Goal: Information Seeking & Learning: Learn about a topic

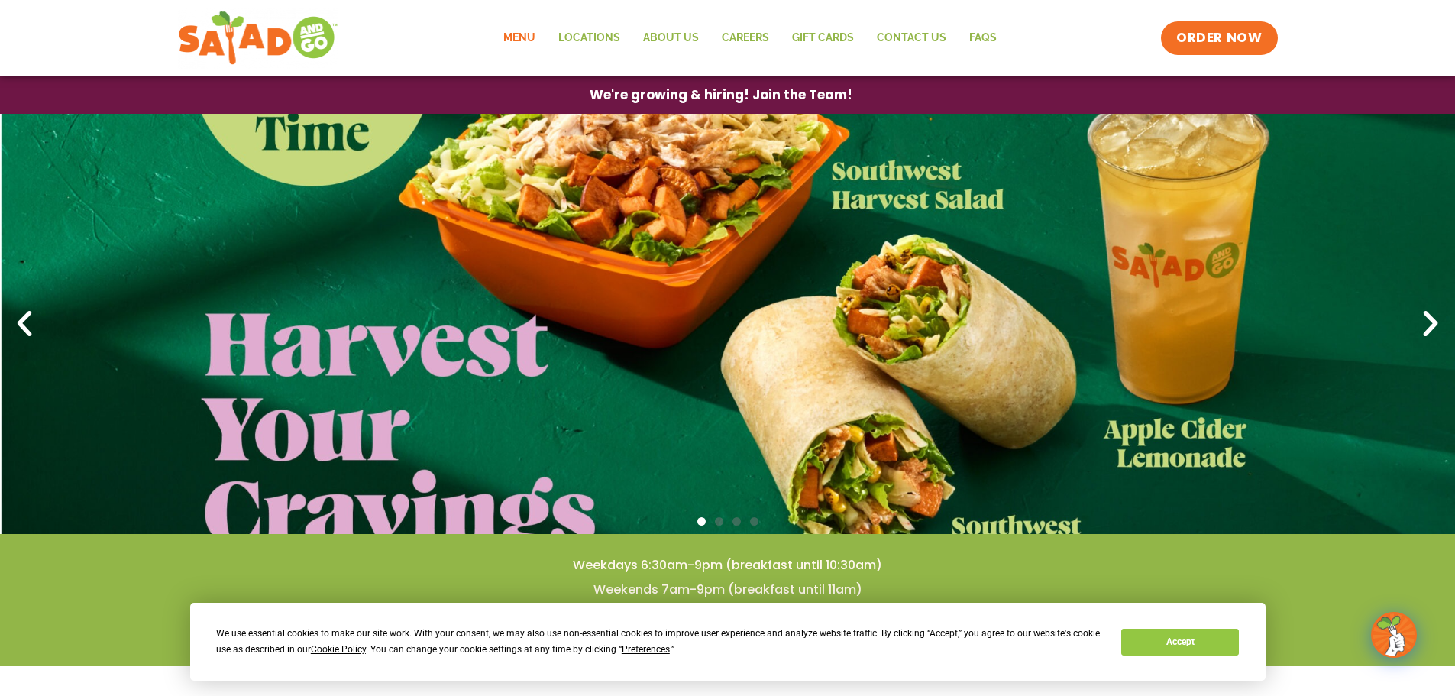
click at [527, 43] on link "Menu" at bounding box center [519, 38] width 55 height 35
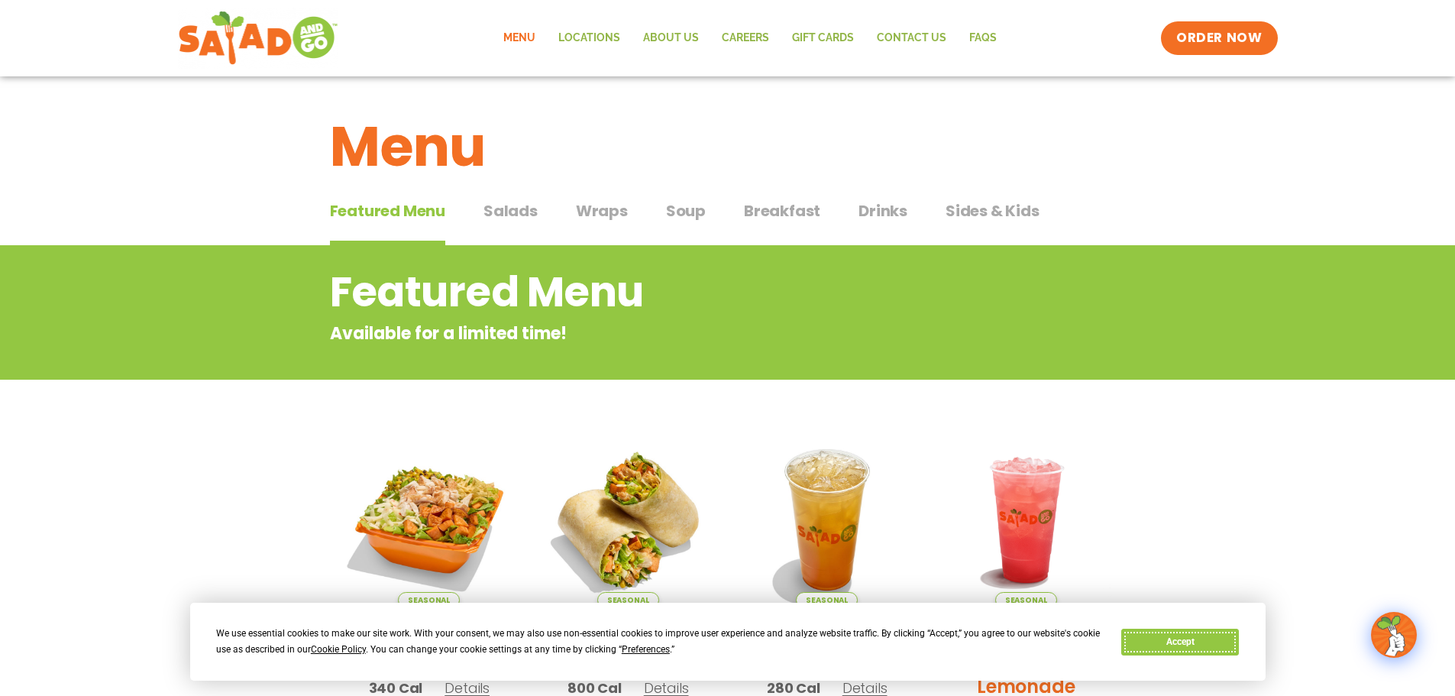
click at [1187, 639] on button "Accept" at bounding box center [1180, 642] width 118 height 27
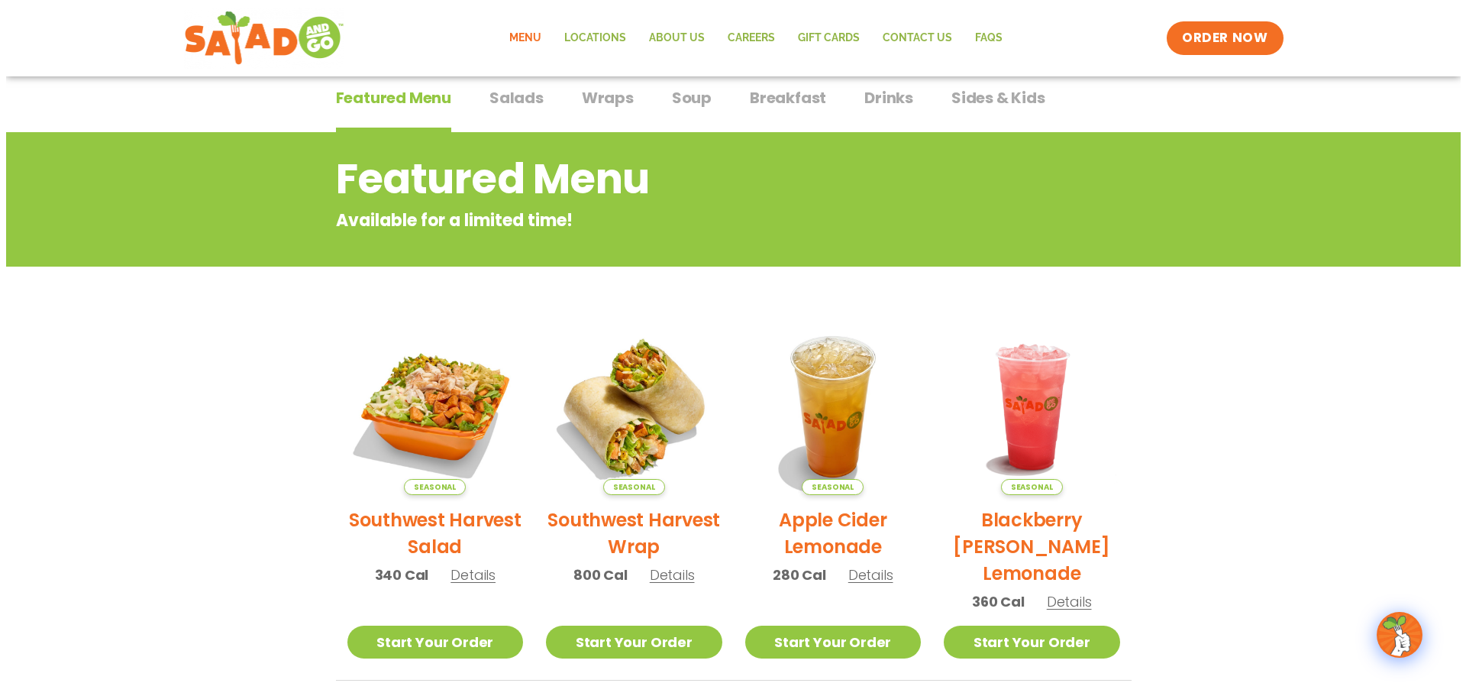
scroll to position [229, 0]
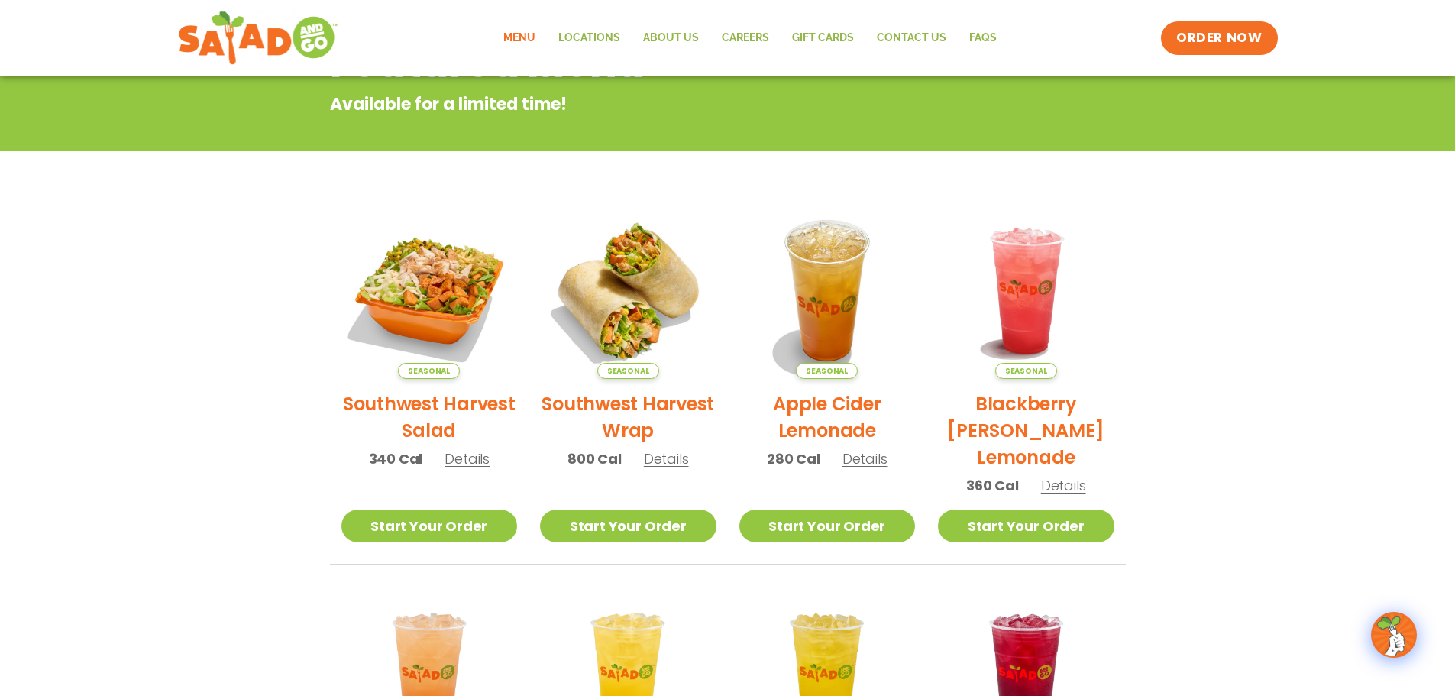
click at [465, 459] on span "Details" at bounding box center [467, 458] width 45 height 19
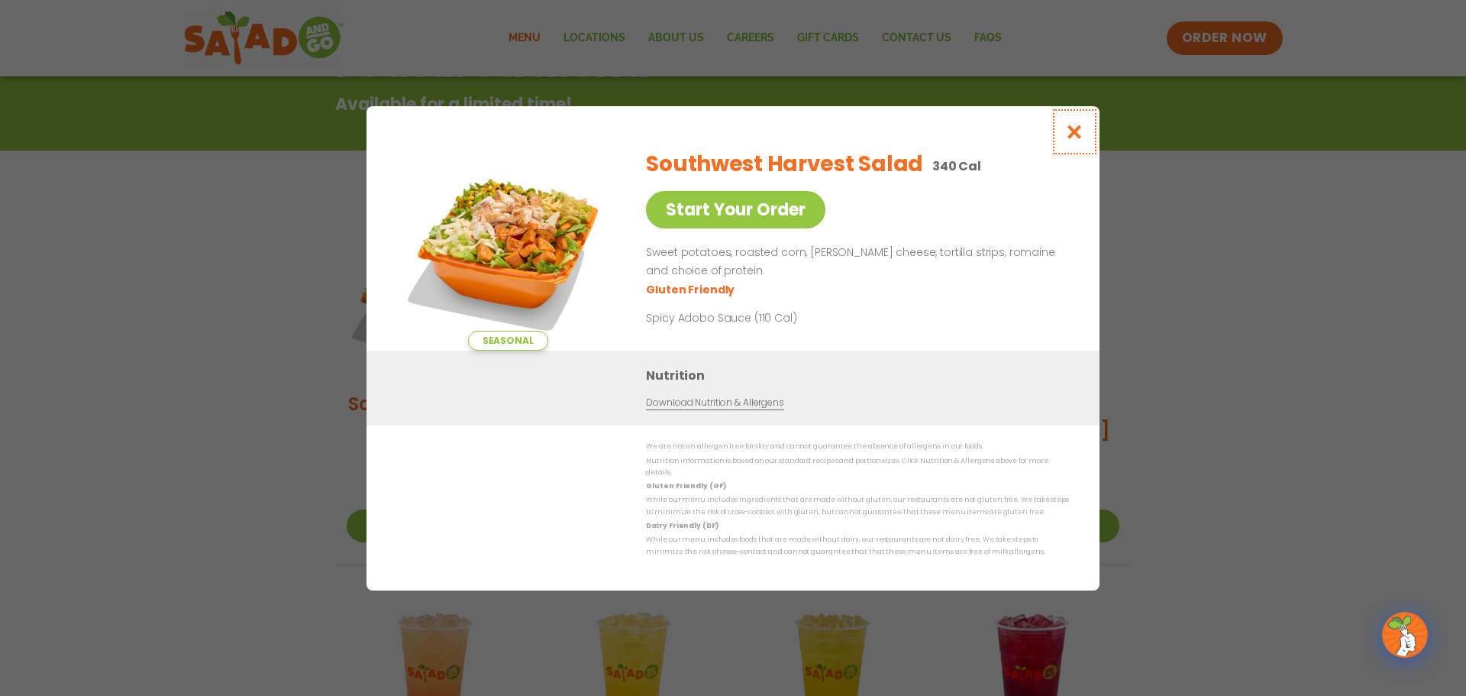
click at [1072, 135] on icon "Close modal" at bounding box center [1074, 132] width 19 height 16
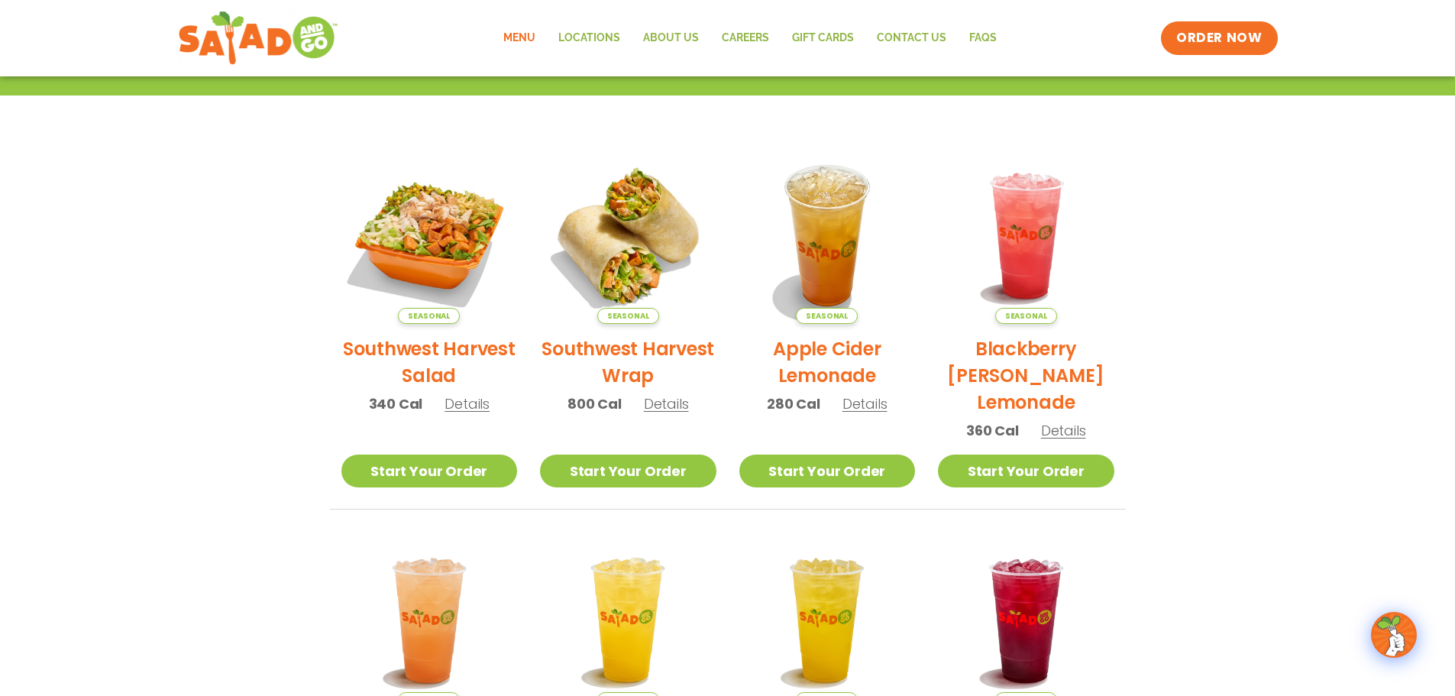
scroll to position [0, 0]
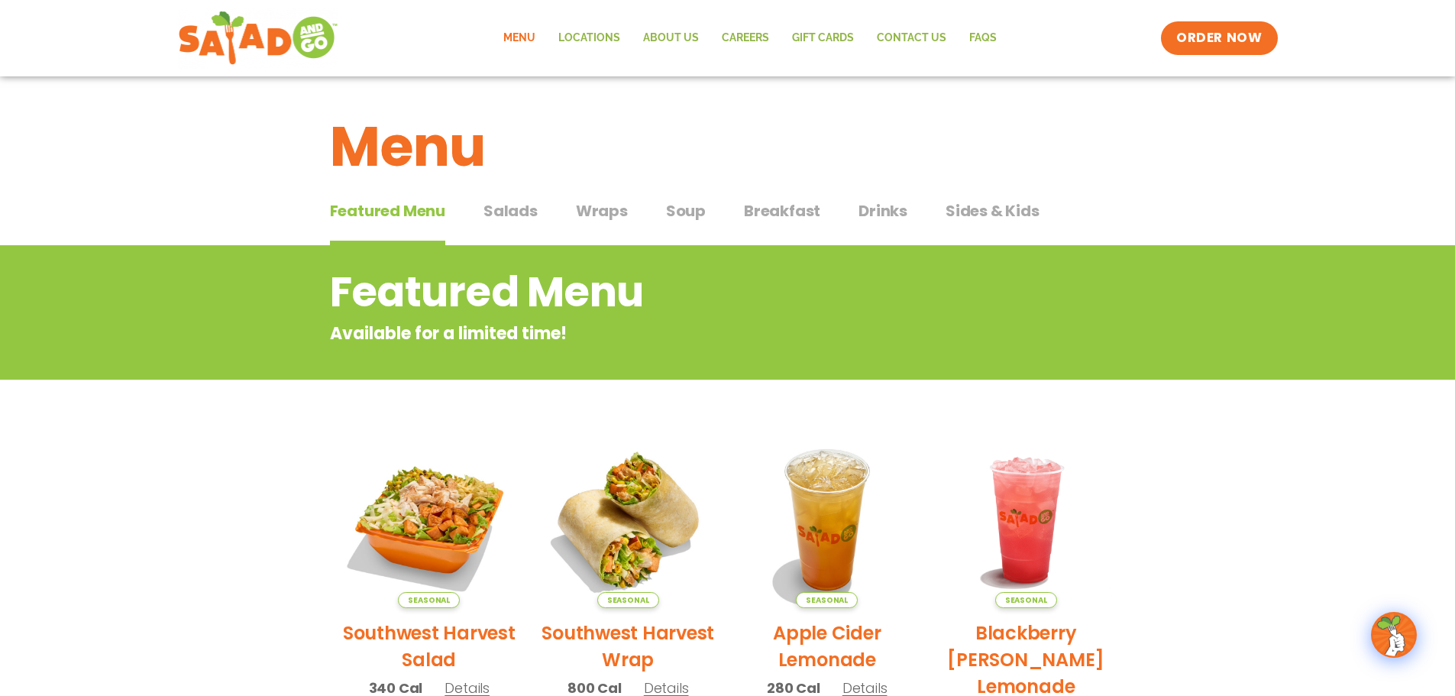
click at [597, 217] on span "Wraps" at bounding box center [602, 210] width 52 height 23
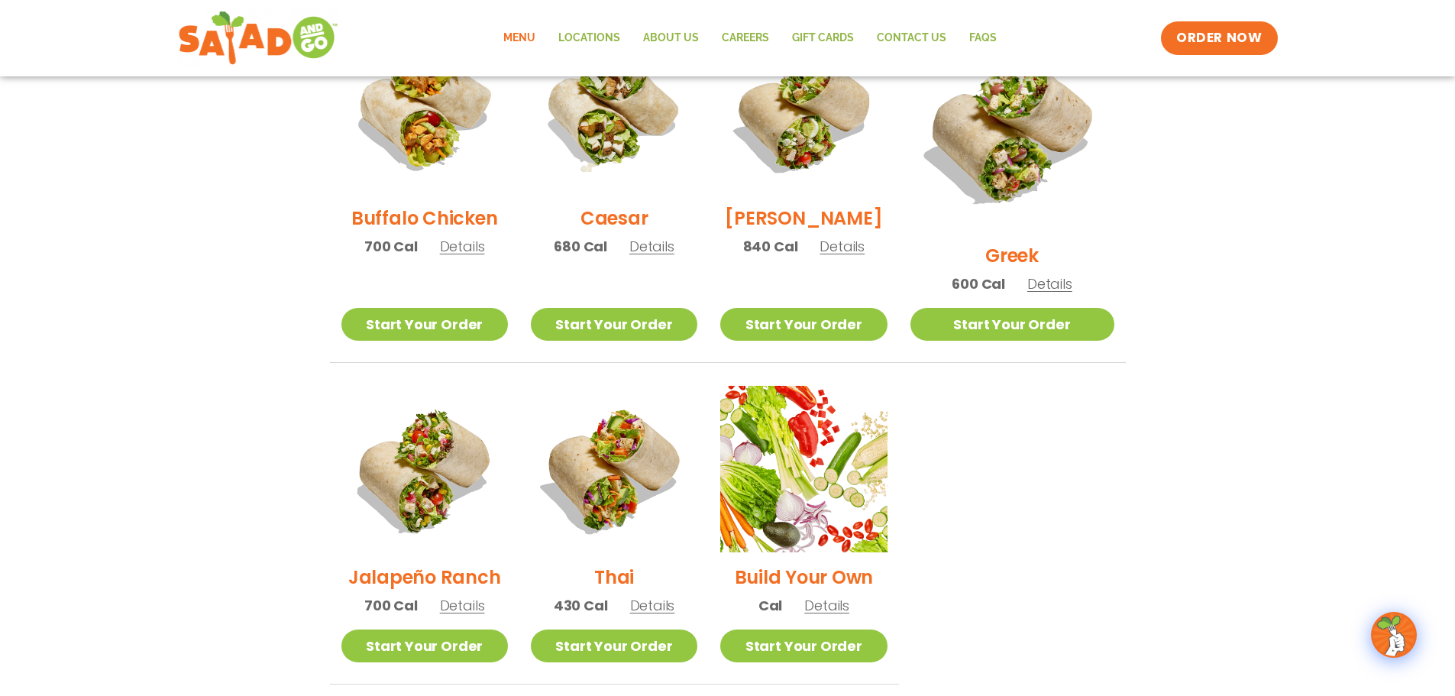
scroll to position [764, 0]
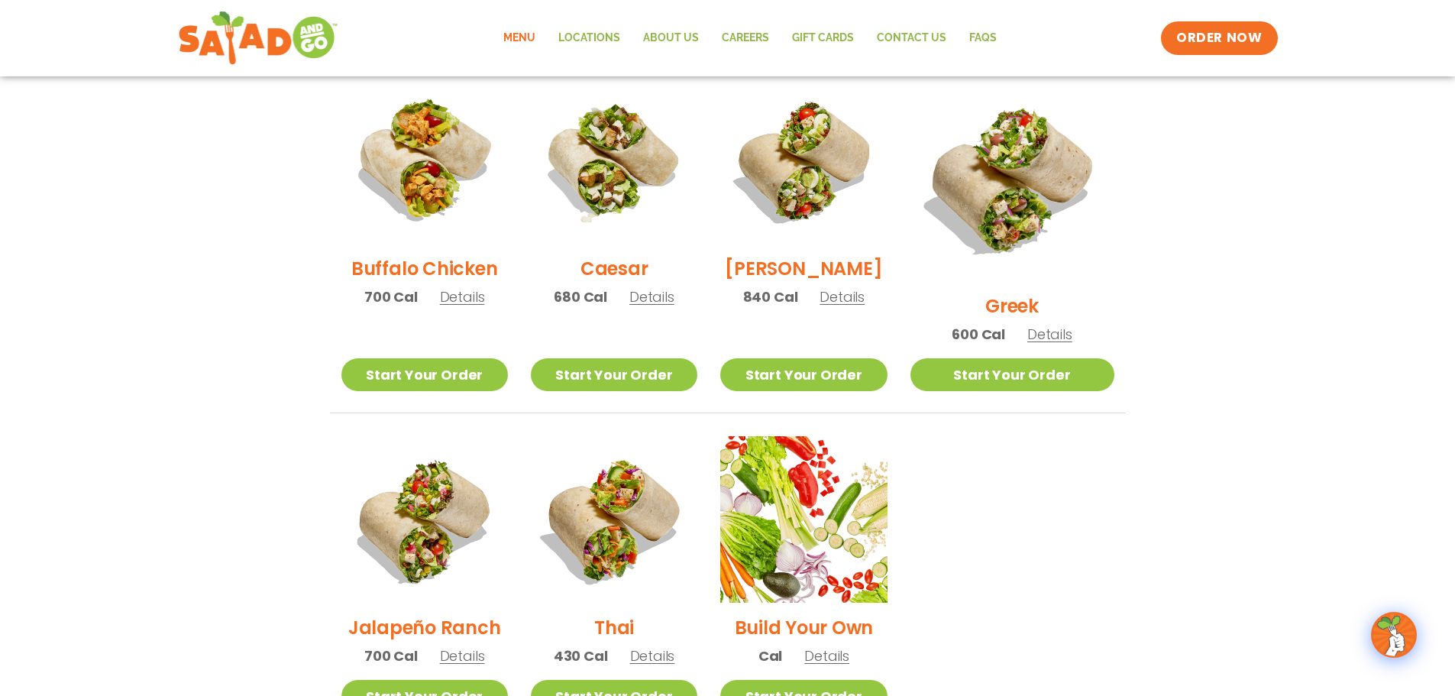
click at [1065, 325] on span "Details" at bounding box center [1049, 334] width 45 height 19
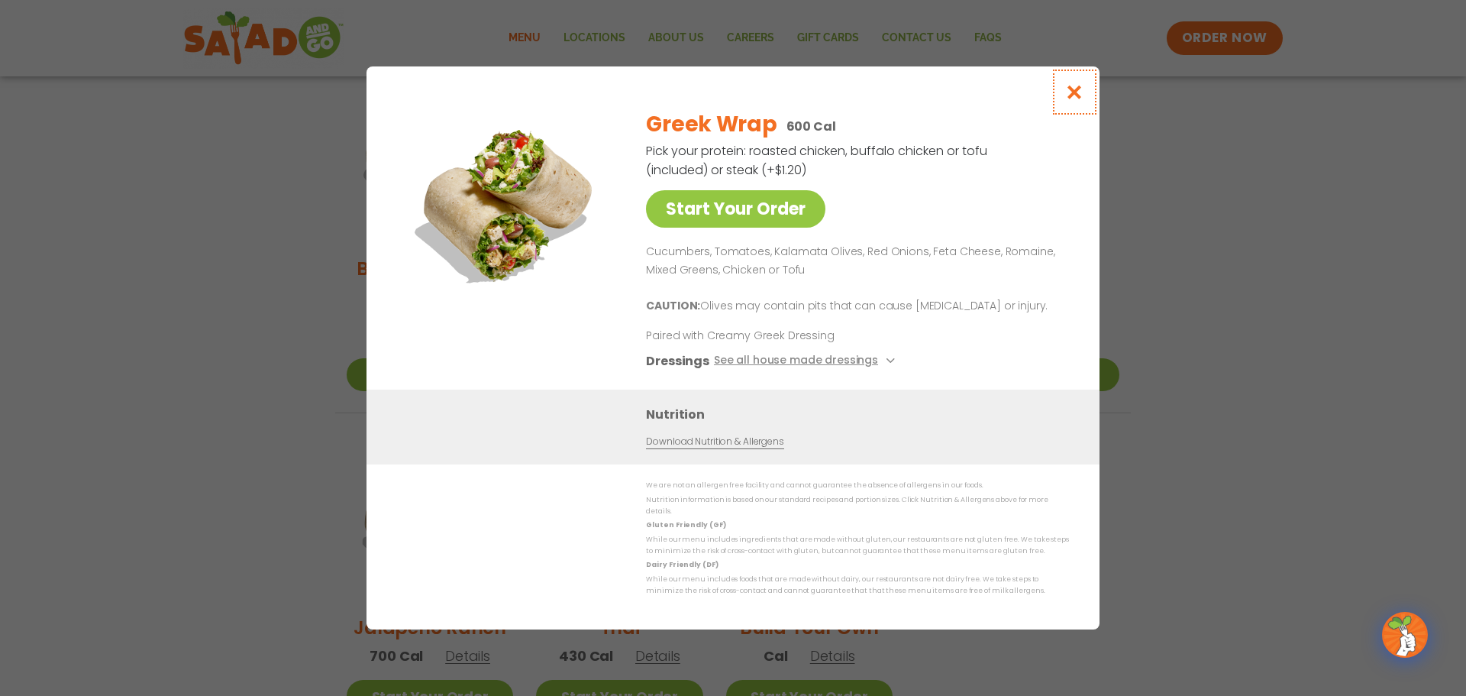
click at [1077, 100] on icon "Close modal" at bounding box center [1074, 92] width 19 height 16
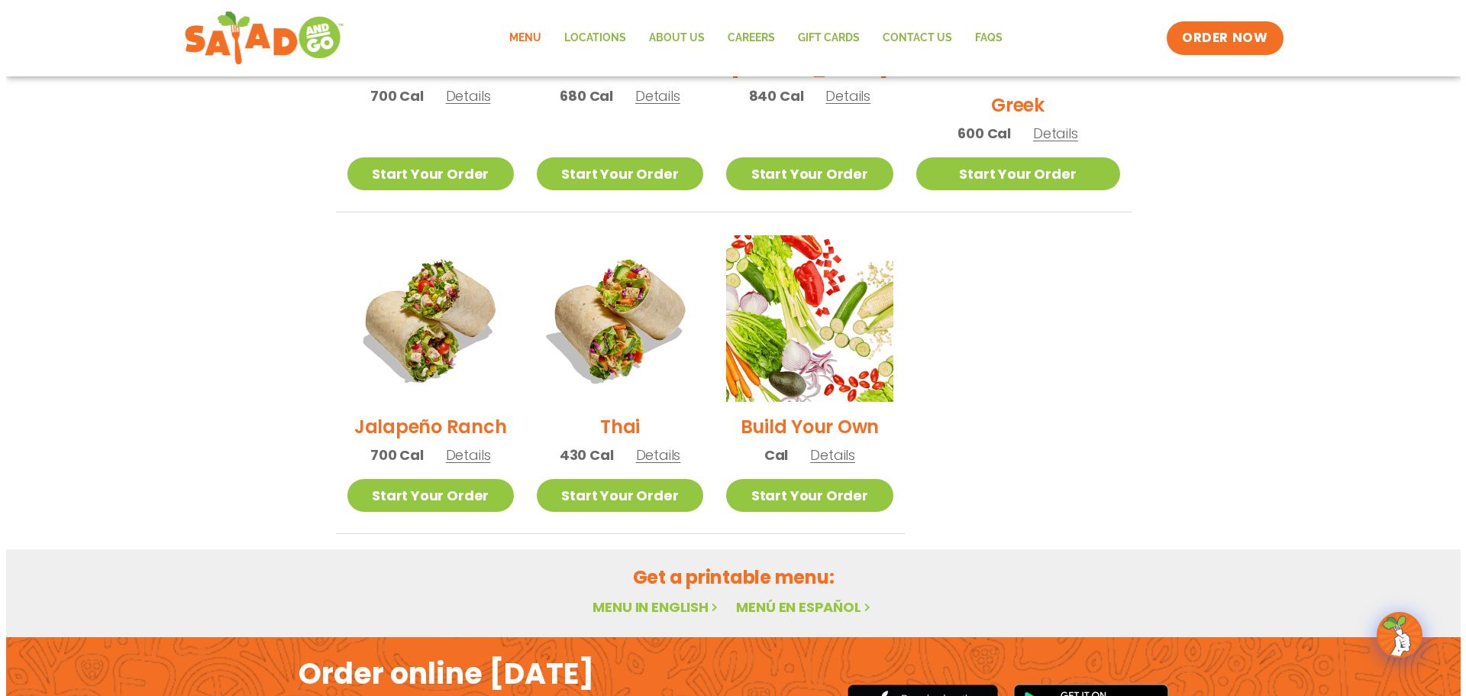
scroll to position [993, 0]
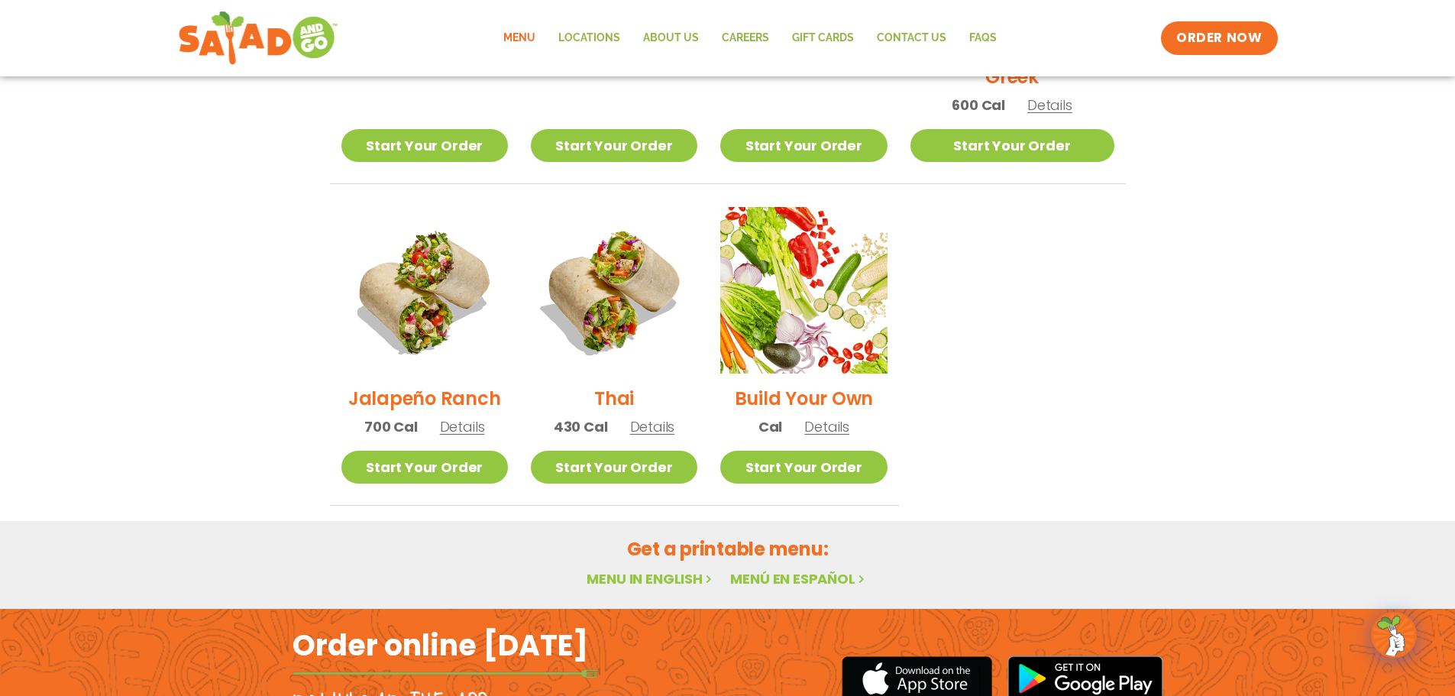
click at [658, 417] on span "Details" at bounding box center [652, 426] width 45 height 19
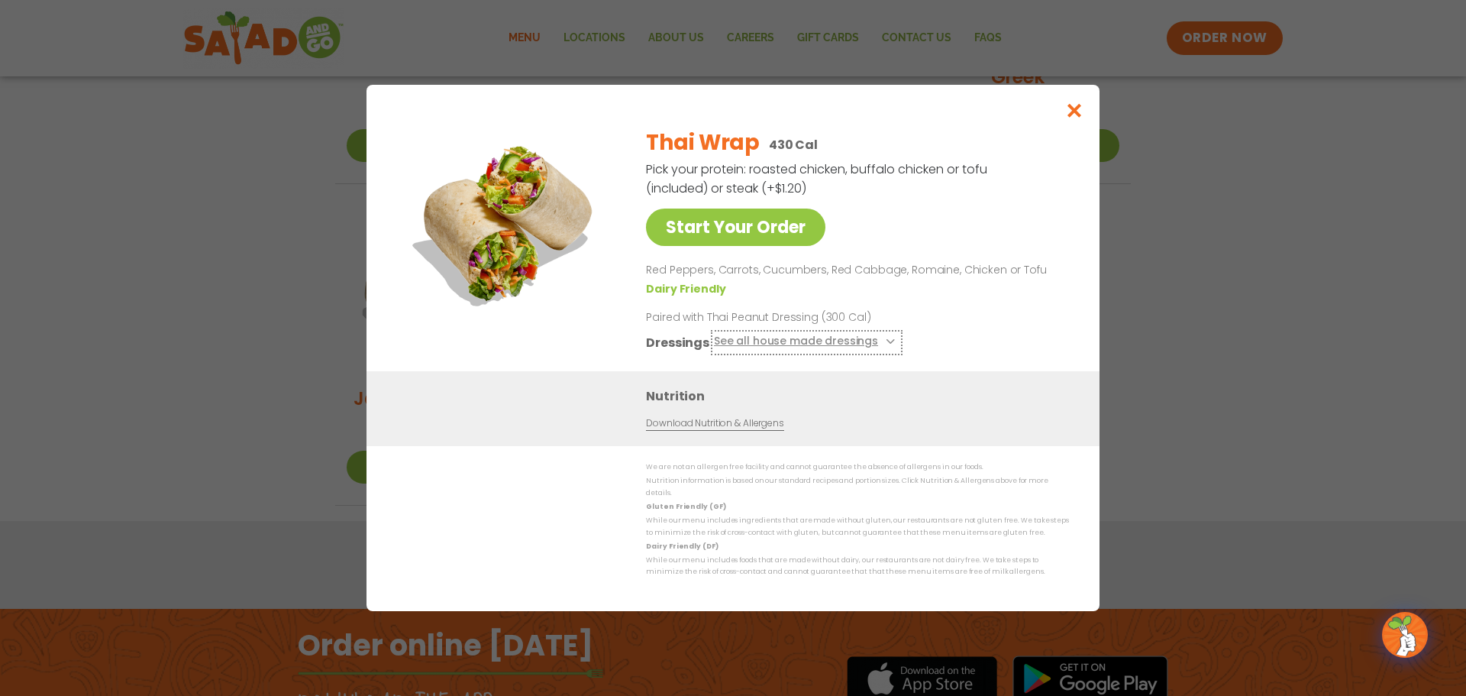
click at [888, 344] on icon at bounding box center [889, 341] width 6 height 6
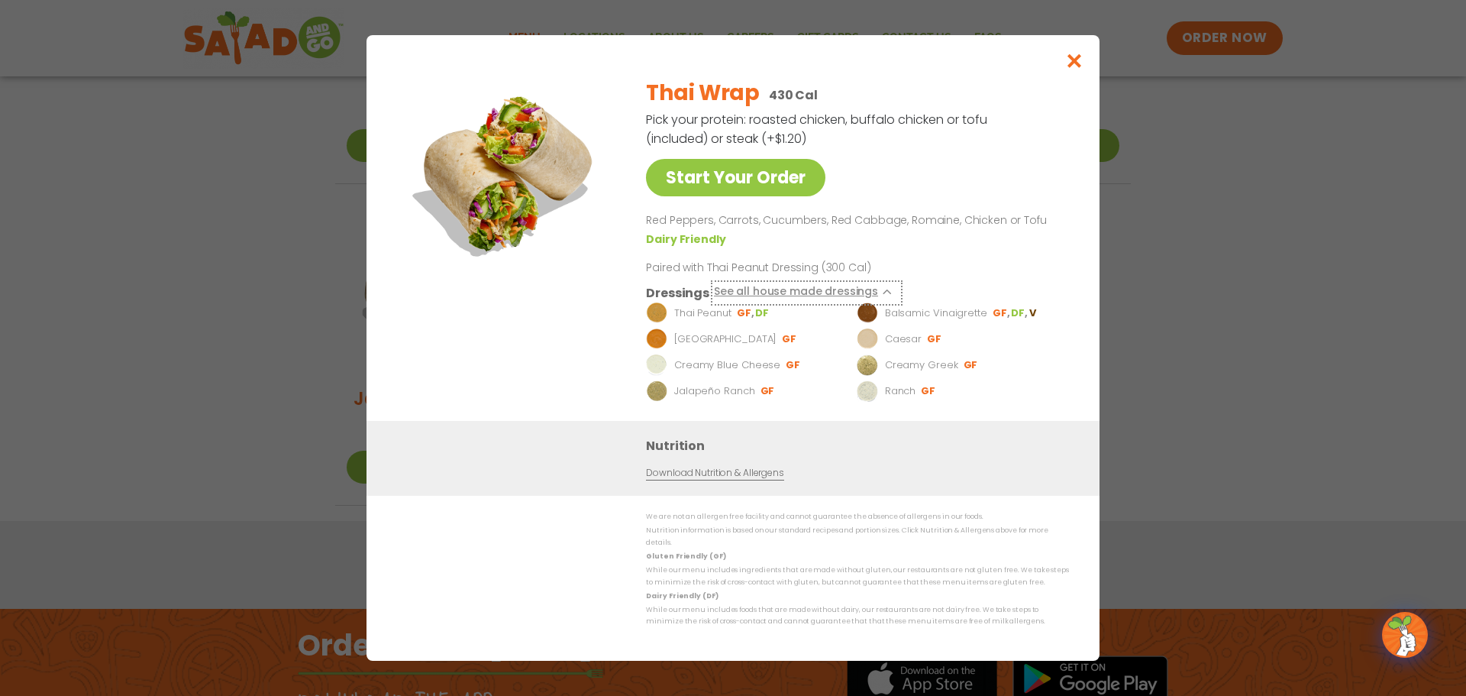
click at [886, 295] on icon at bounding box center [889, 292] width 6 height 6
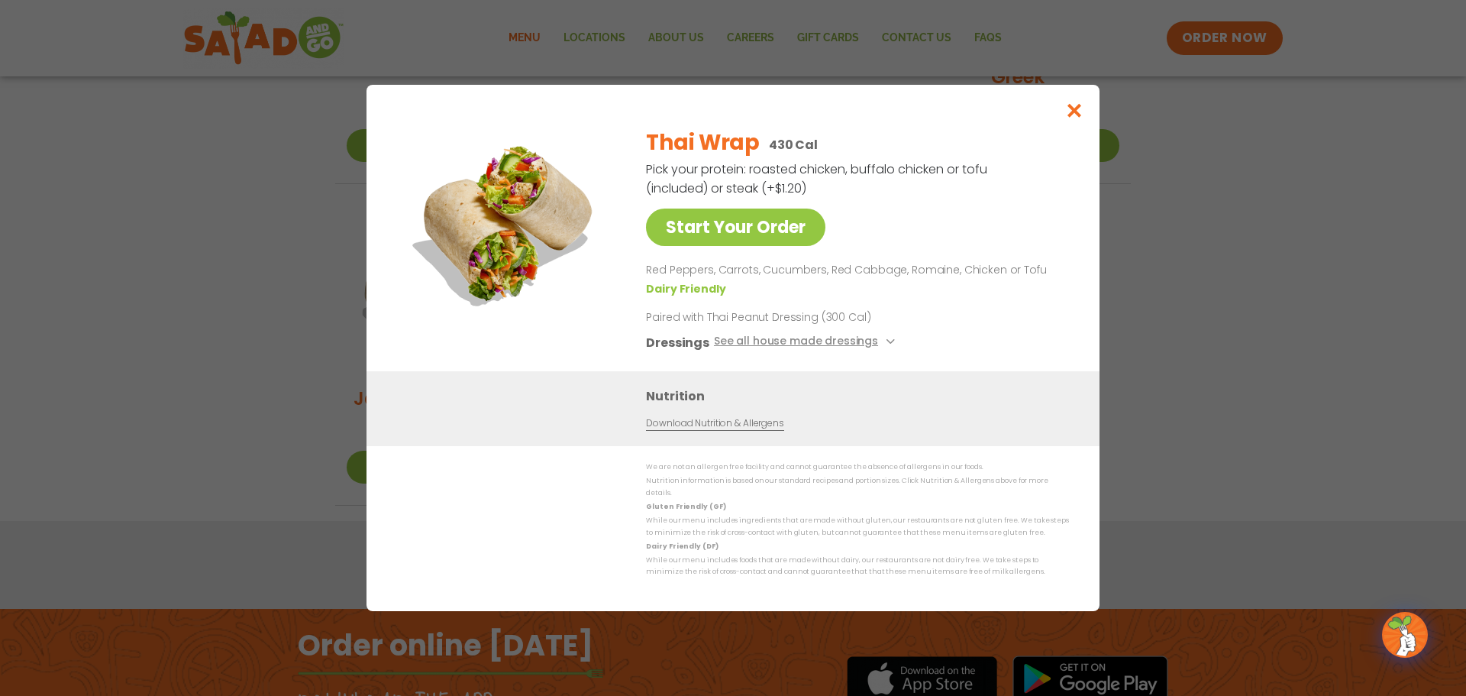
click at [736, 423] on link "Download Nutrition & Allergens" at bounding box center [714, 423] width 137 height 15
click at [1075, 118] on icon "Close modal" at bounding box center [1074, 110] width 19 height 16
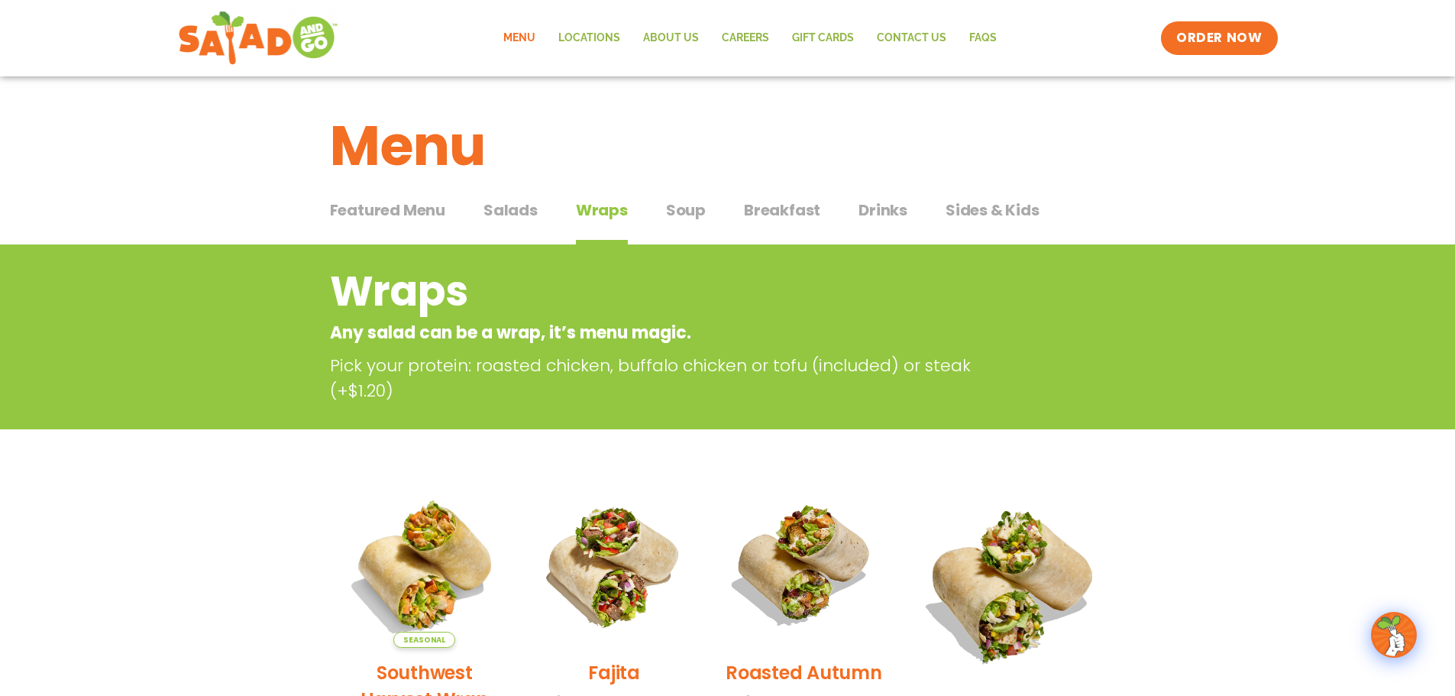
scroll to position [0, 0]
